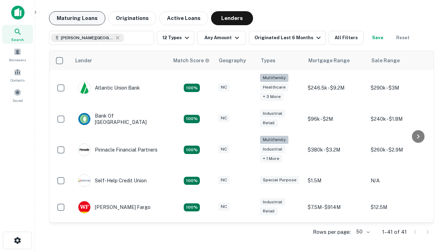
click at [77, 18] on button "Maturing Loans" at bounding box center [77, 18] width 56 height 14
